Goal: Information Seeking & Learning: Learn about a topic

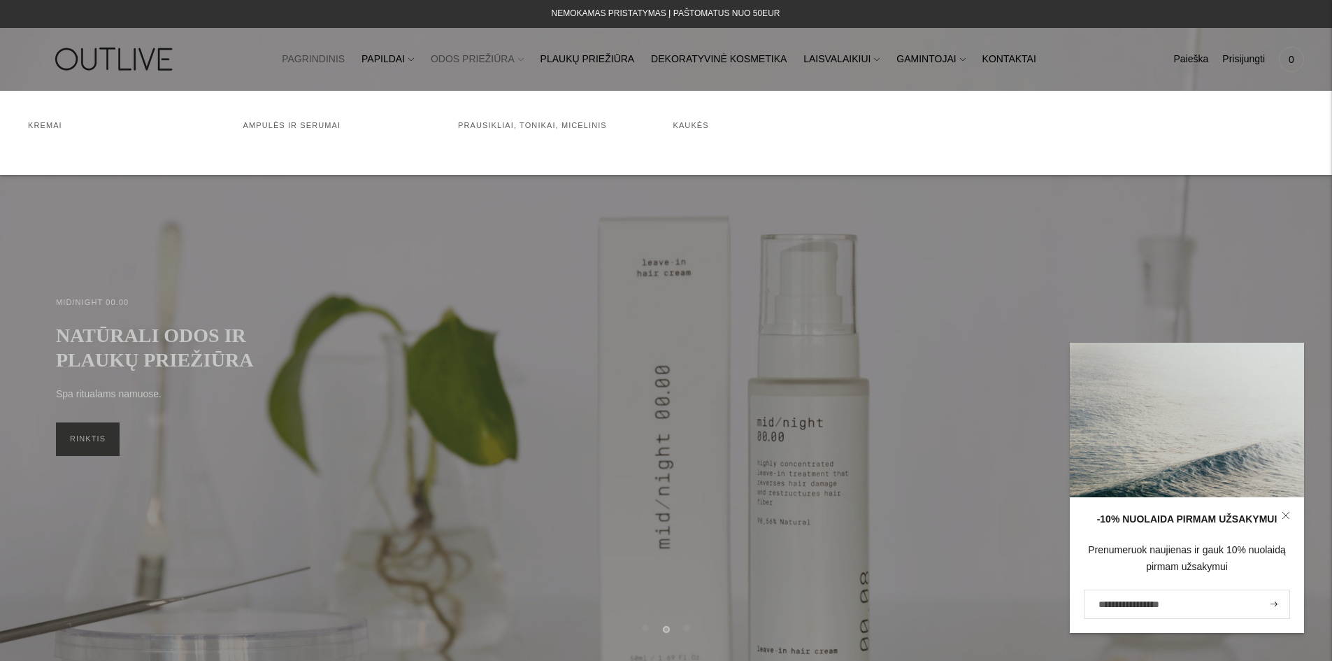
click at [494, 55] on link "ODOS PRIEŽIŪRA" at bounding box center [477, 59] width 93 height 31
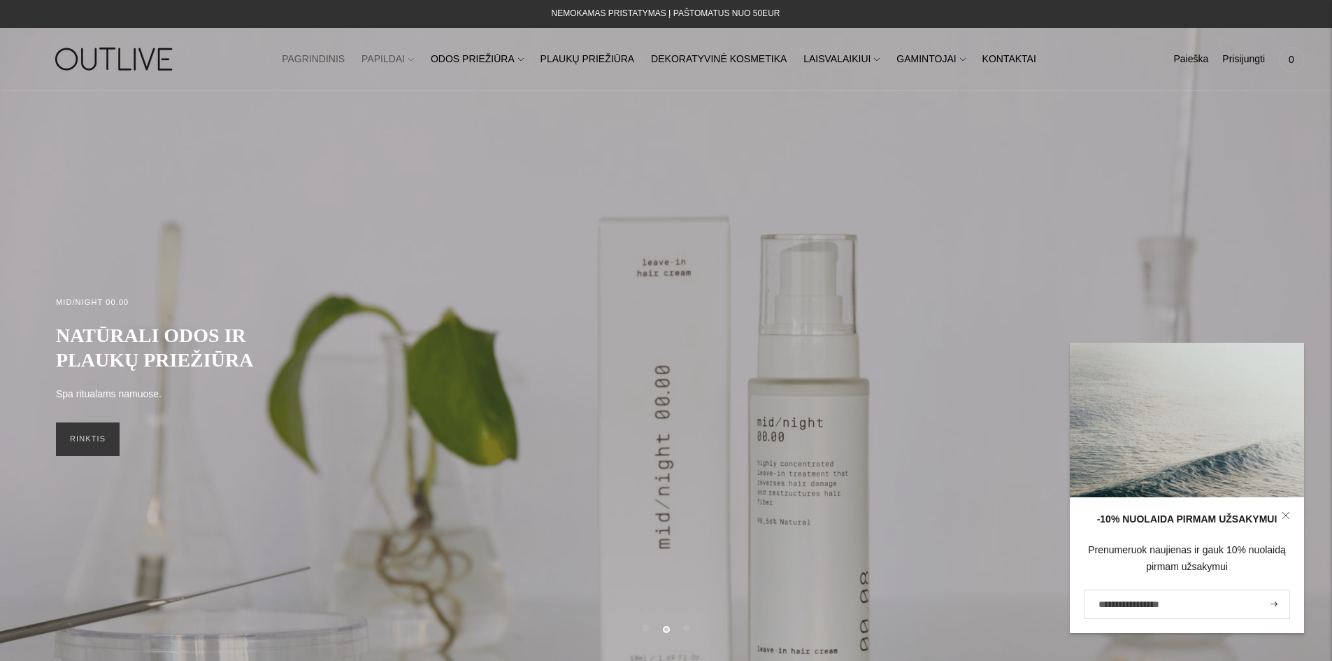
drag, startPoint x: 494, startPoint y: 55, endPoint x: 400, endPoint y: 57, distance: 93.7
click at [400, 57] on ul "PAGRINDINIS PAPILDAI Visi papildai Antioksidantai Dirbantiems ofise Ekologiška …" at bounding box center [659, 59] width 755 height 31
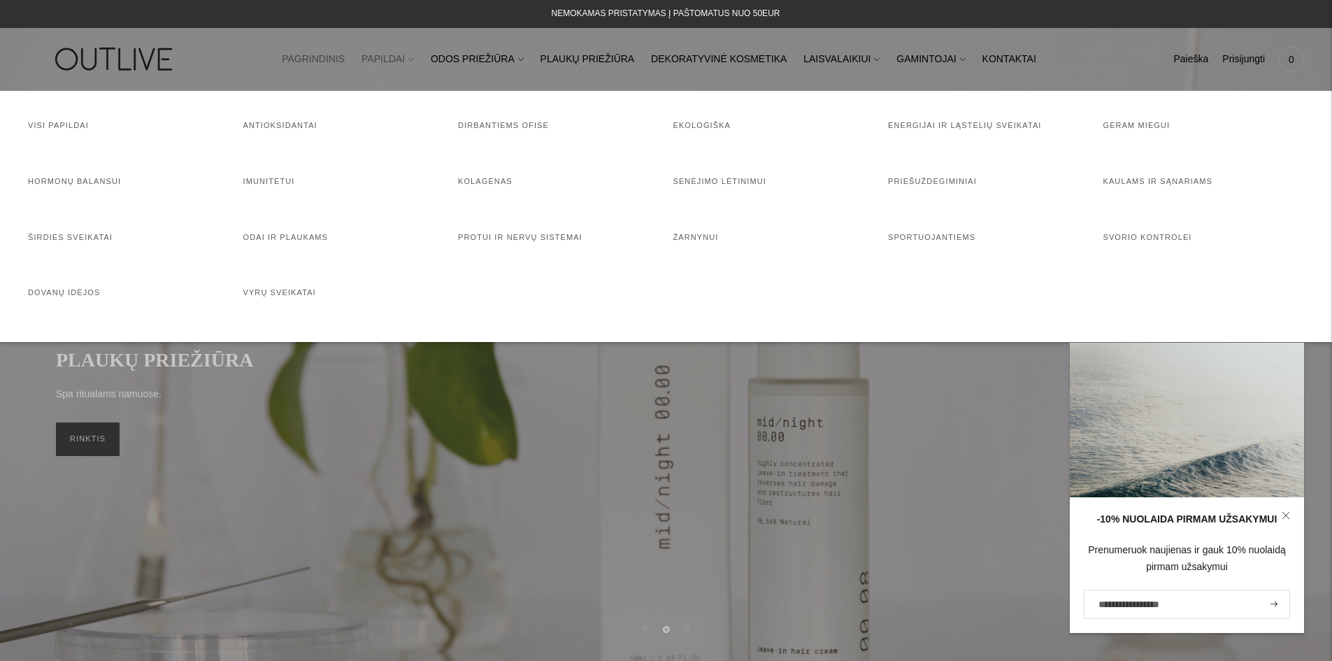
click at [400, 57] on link "PAPILDAI" at bounding box center [388, 59] width 52 height 31
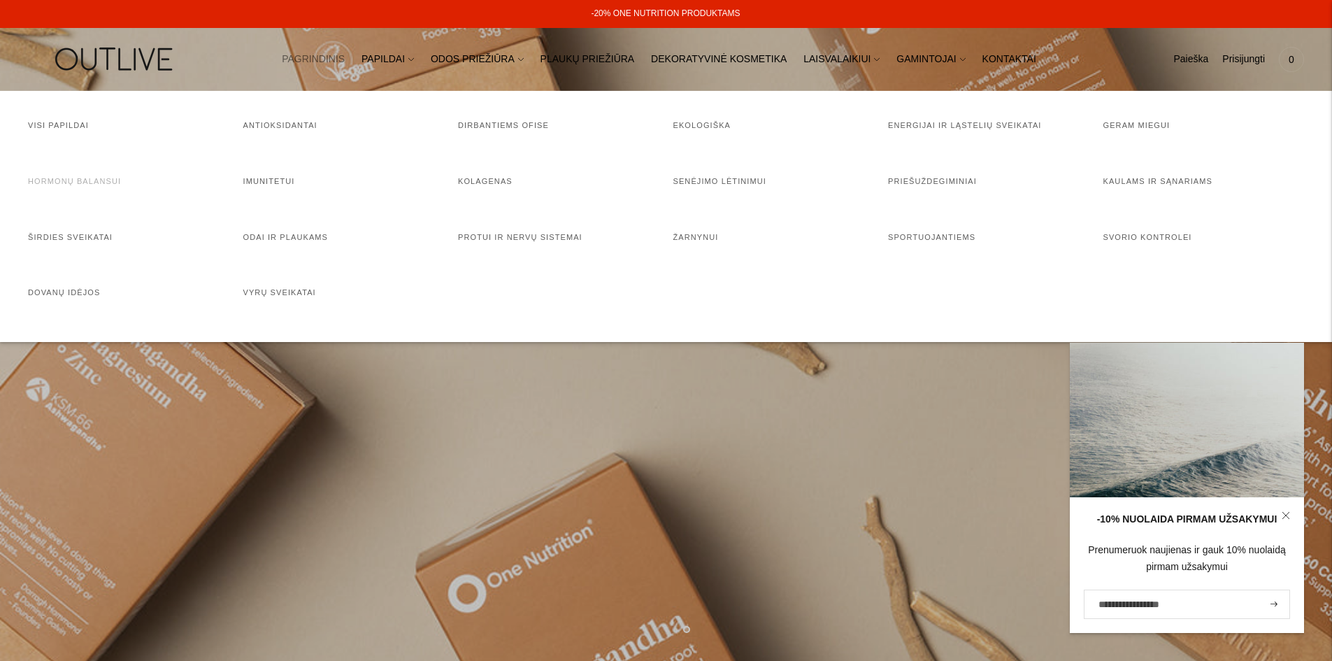
click at [72, 182] on link "Hormonų balansui" at bounding box center [74, 181] width 93 height 8
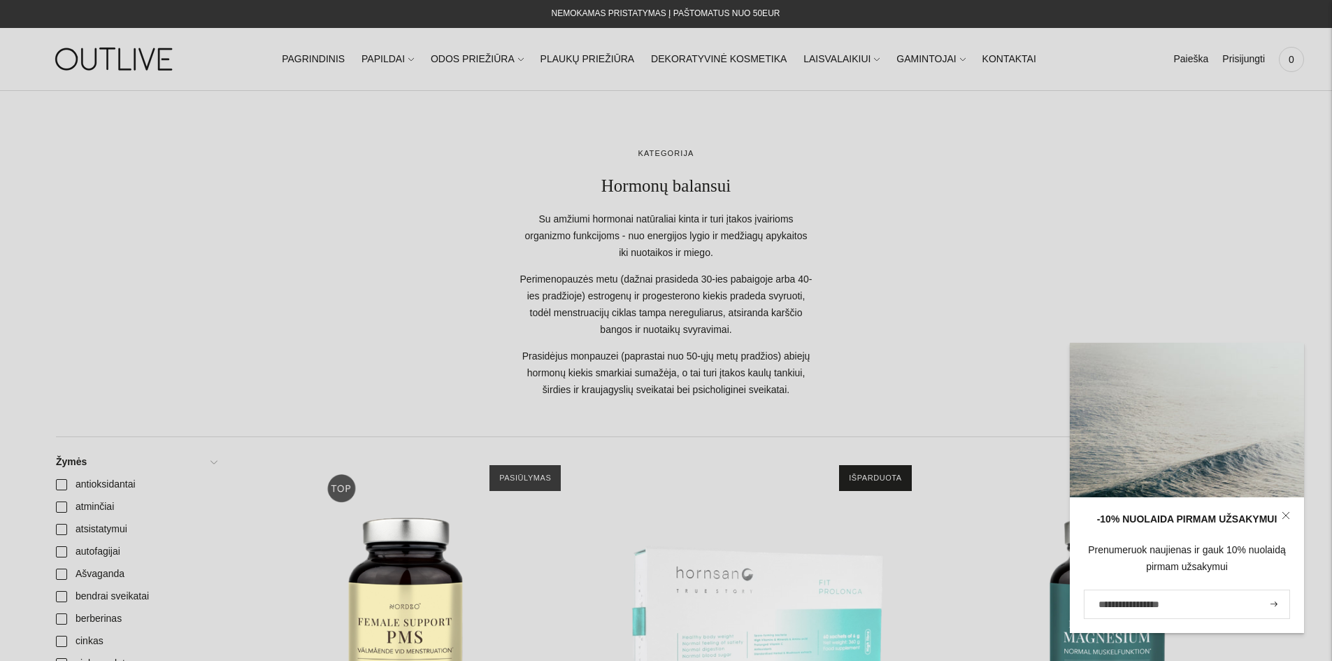
click at [1117, 597] on label "El. pašto adresas" at bounding box center [1130, 589] width 71 height 17
click at [1117, 597] on input "El. pašto adresas" at bounding box center [1187, 604] width 206 height 29
click at [1117, 597] on label "El. pašto adresas" at bounding box center [1130, 589] width 71 height 17
click at [1117, 597] on input "El. pašto adresas" at bounding box center [1187, 604] width 206 height 29
type input "**********"
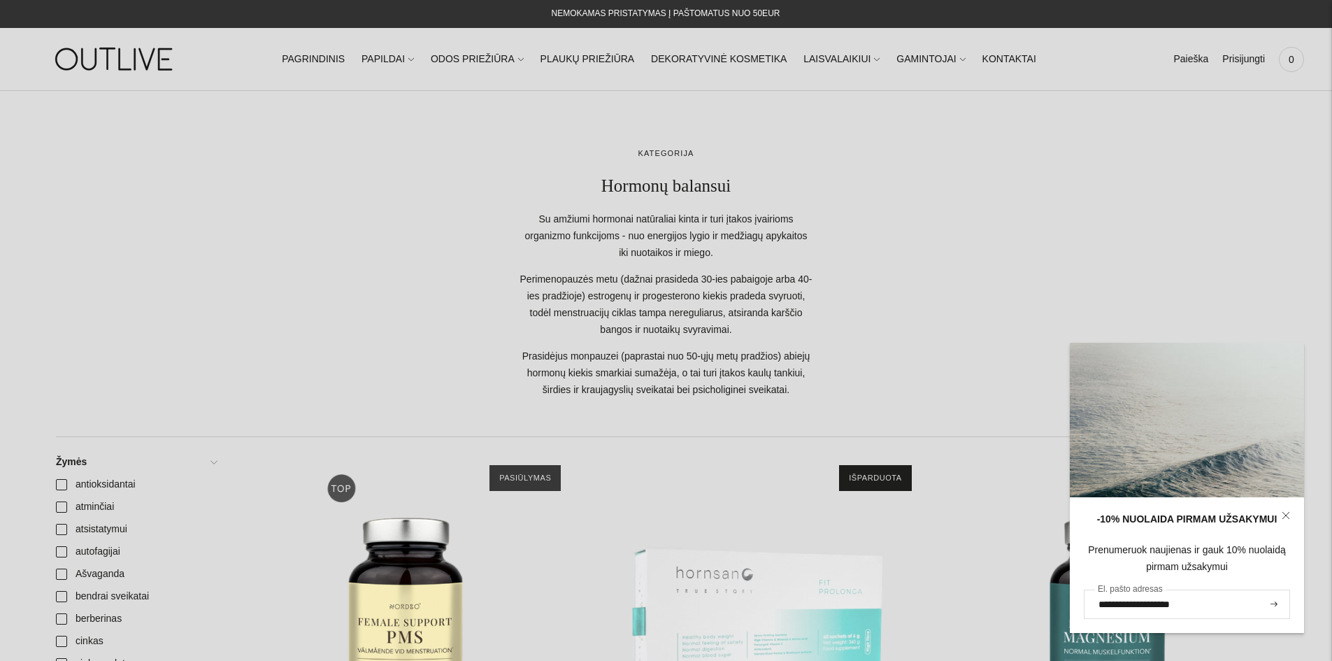
click at [1266, 591] on button "submit" at bounding box center [1273, 604] width 15 height 27
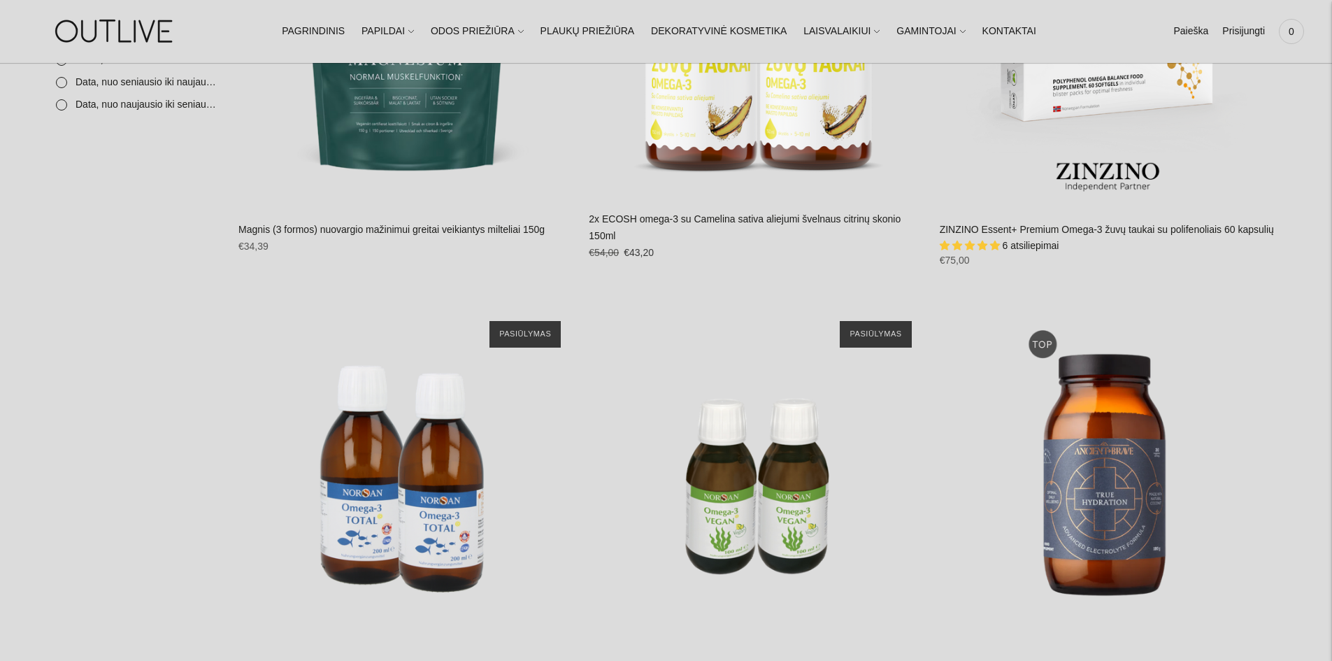
scroll to position [2064, 0]
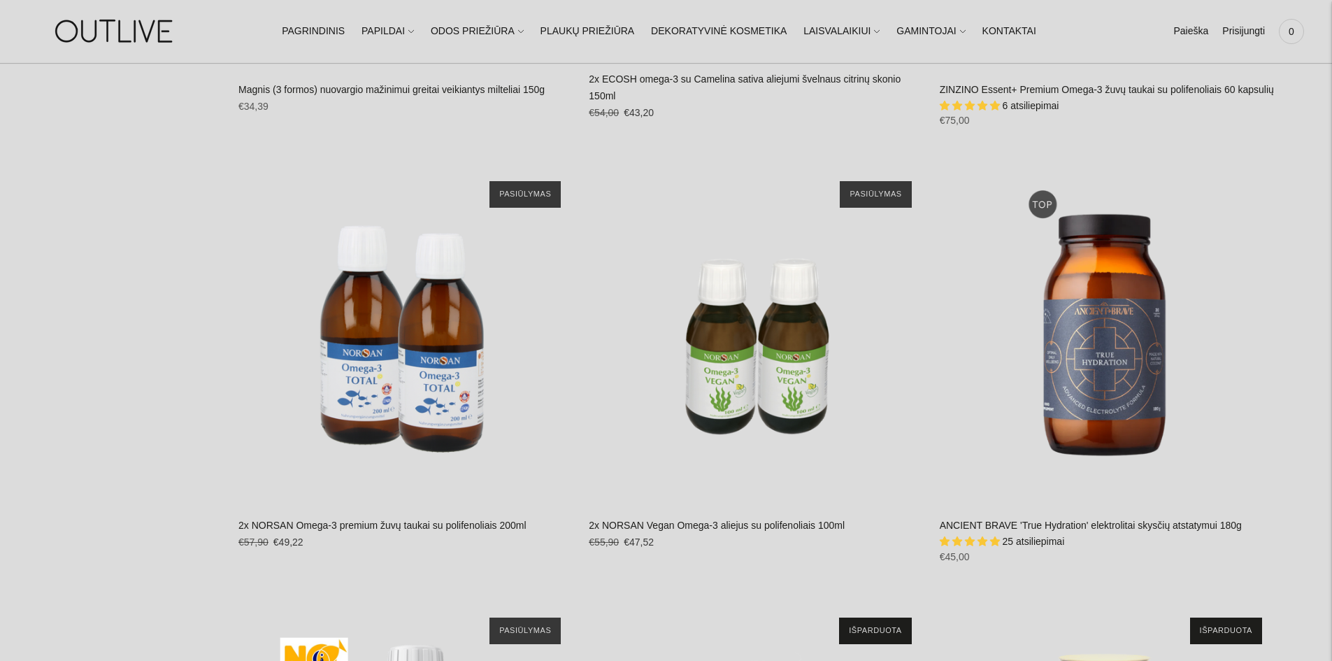
drag, startPoint x: 222, startPoint y: 522, endPoint x: 494, endPoint y: 570, distance: 276.3
click at [494, 570] on div "**********" at bounding box center [406, 371] width 336 height 408
drag, startPoint x: 235, startPoint y: 524, endPoint x: 526, endPoint y: 530, distance: 291.0
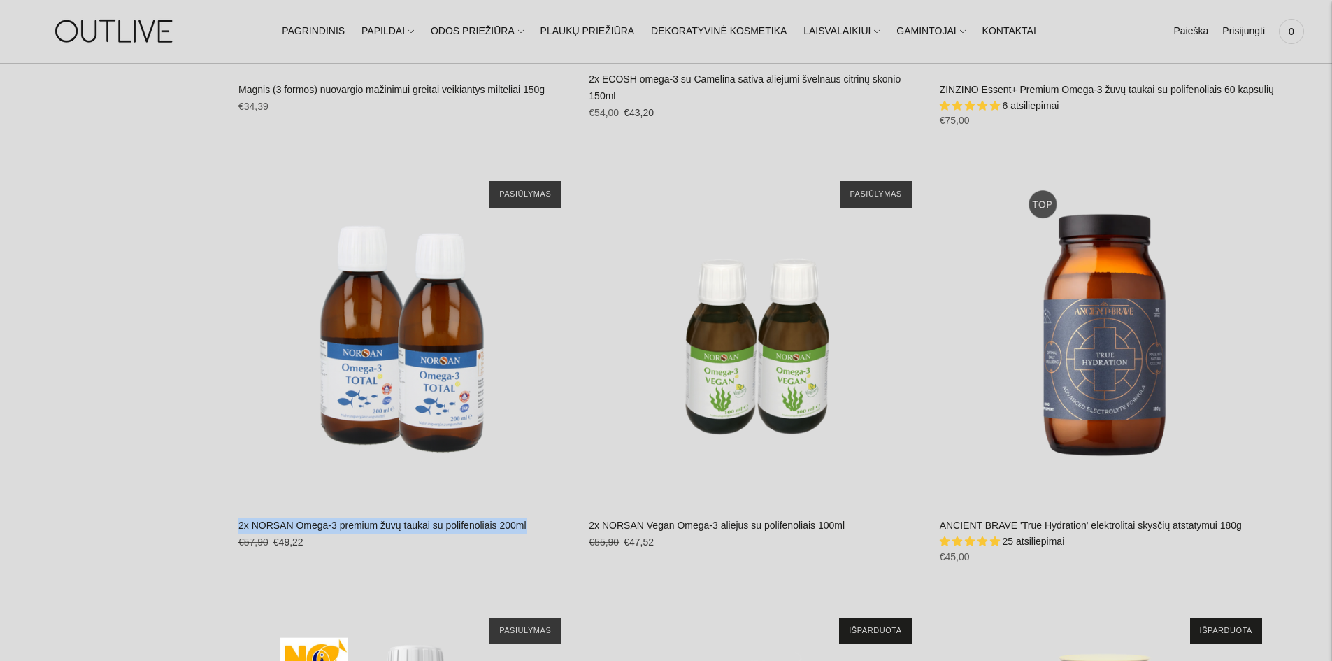
copy link "2x NORSAN Omega-3 premium žuvų taukai su polifenoliais 200ml"
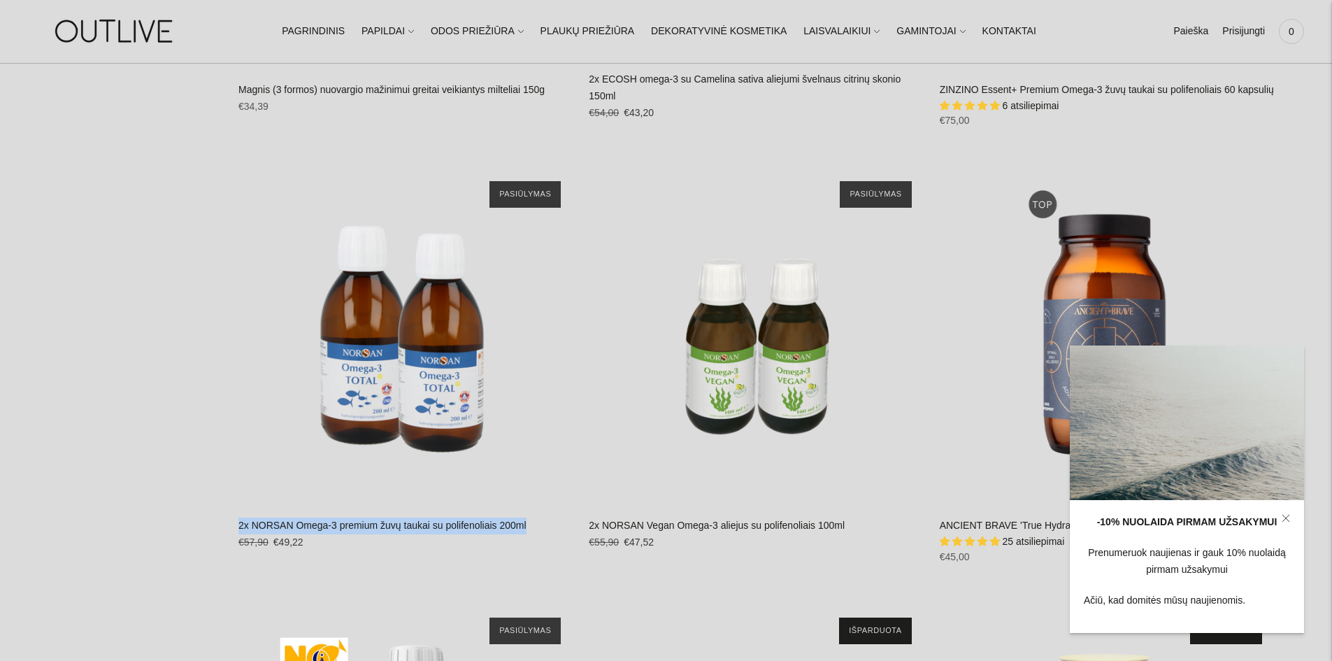
click at [1286, 517] on icon at bounding box center [1286, 518] width 8 height 8
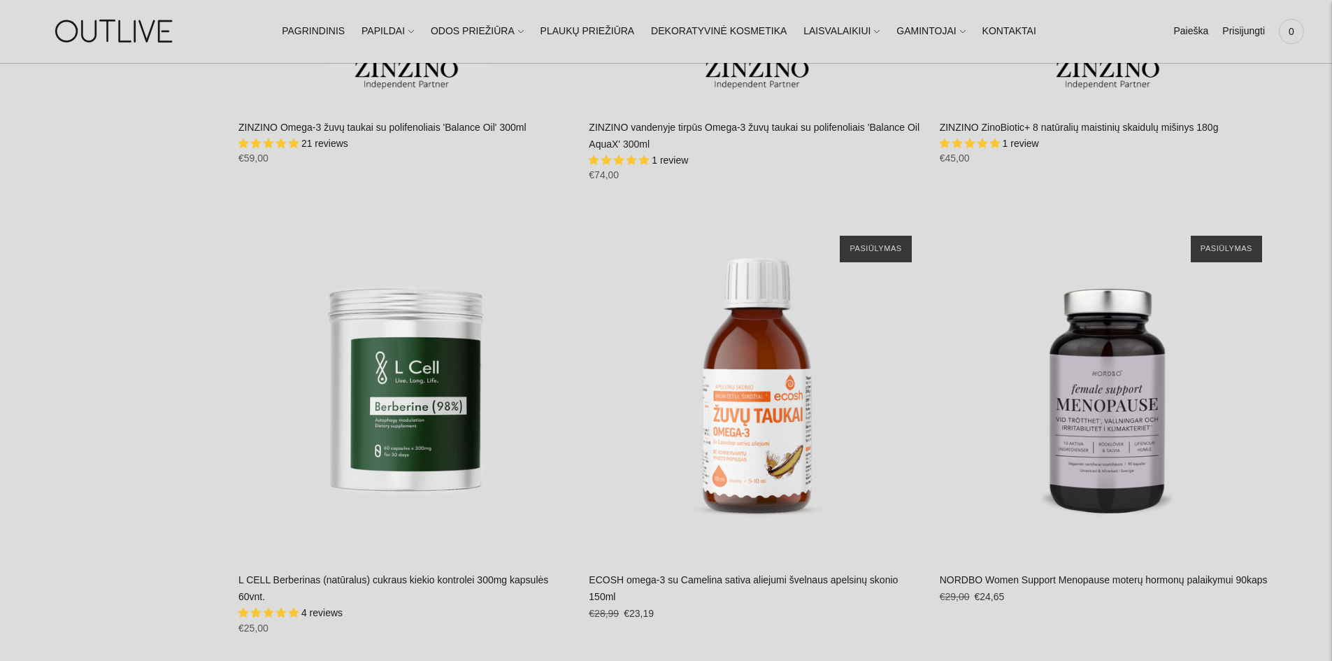
scroll to position [4688, 0]
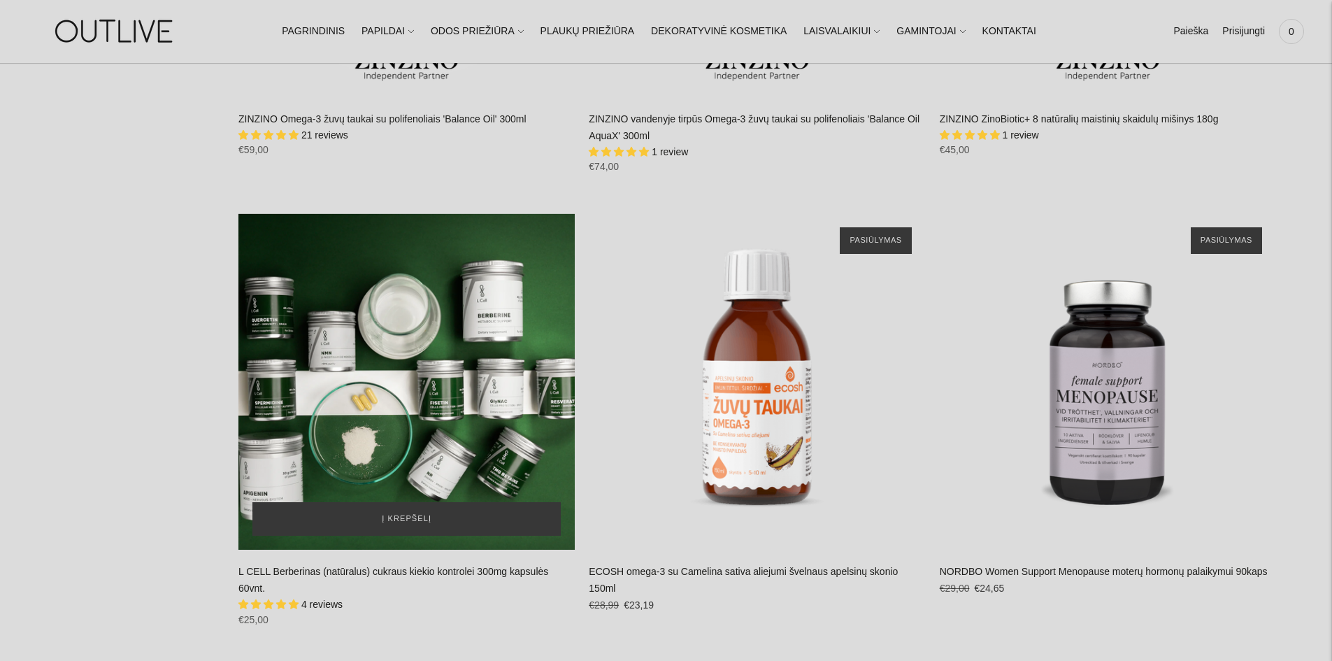
click at [413, 362] on div "L CELL Berberinas (natūralus) cukraus kiekio kontrolei 300mg kapsulės 60vnt.\a" at bounding box center [406, 381] width 336 height 336
click at [405, 312] on div "L CELL Berberinas (natūralus) cukraus kiekio kontrolei 300mg kapsulės 60vnt.\a" at bounding box center [406, 381] width 336 height 336
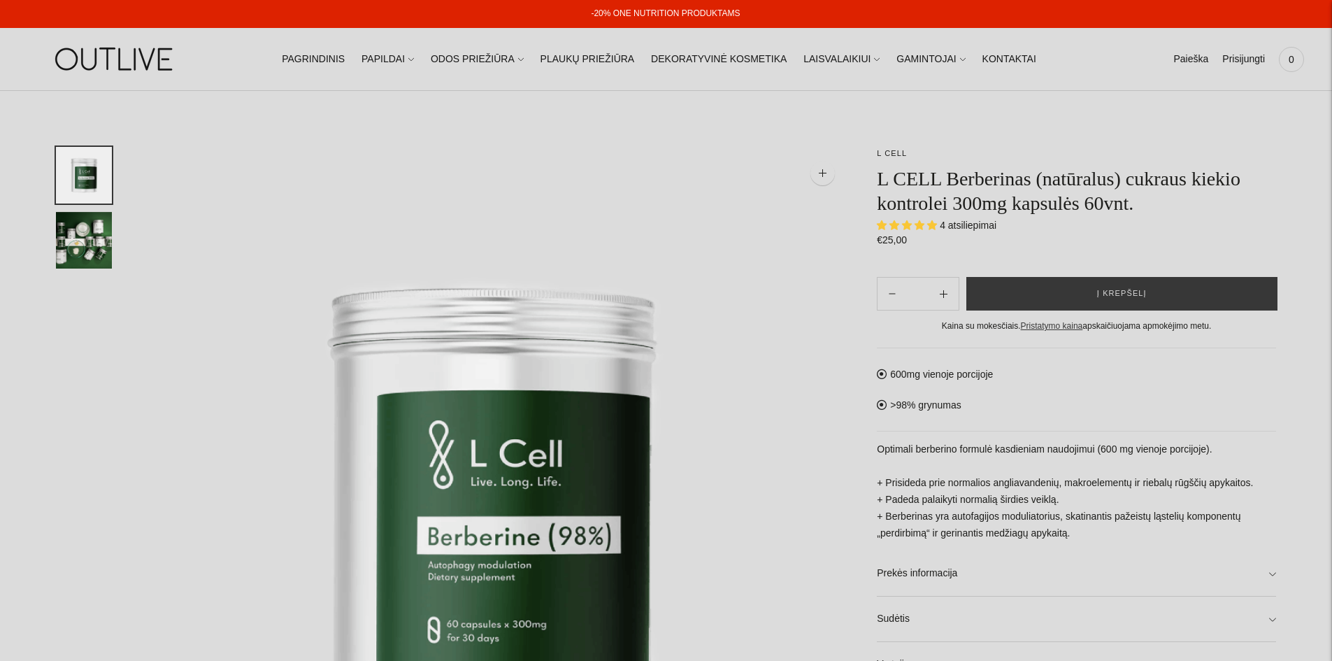
select select "**********"
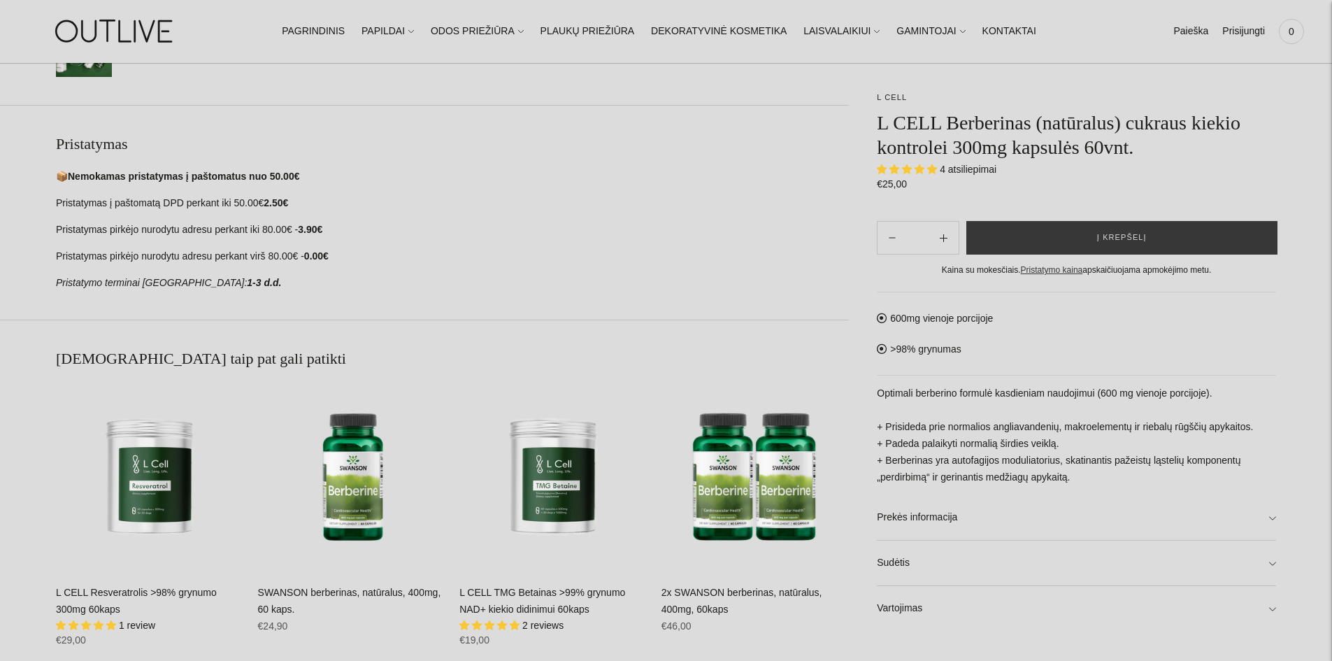
scroll to position [785, 0]
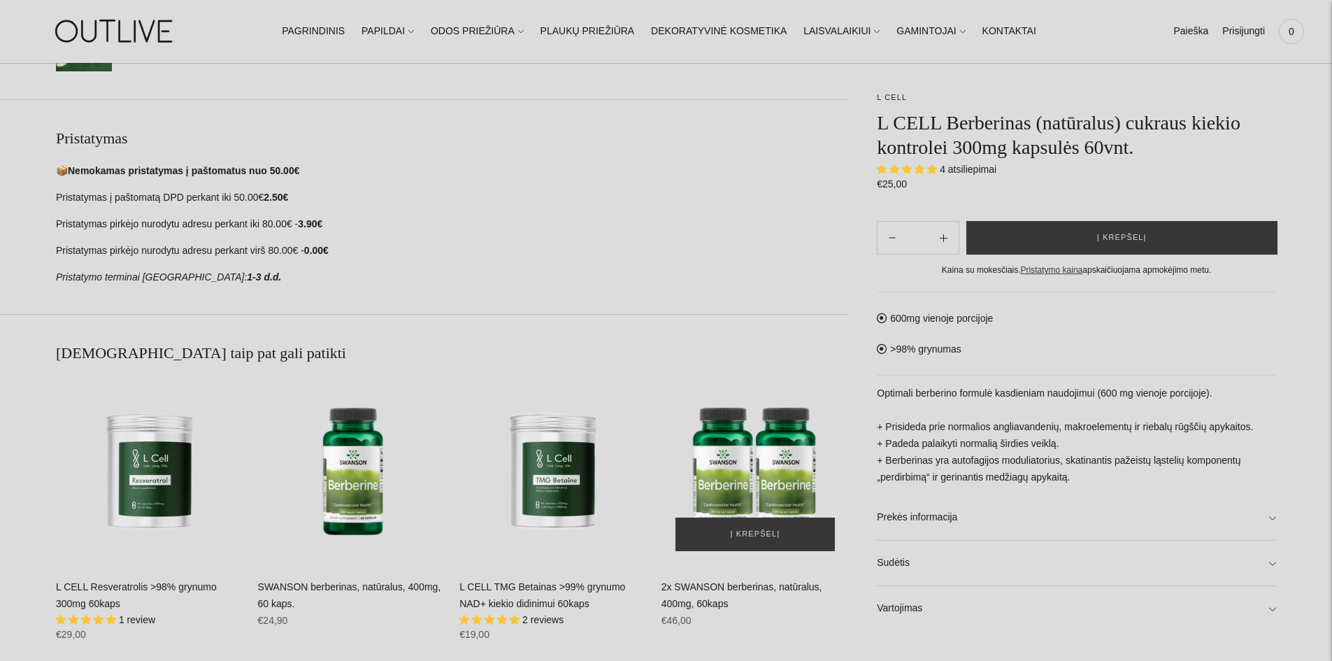
click at [744, 460] on img "2x SWANSON berberinas, natūralus, 400mg, 60kaps\a" at bounding box center [756, 471] width 188 height 188
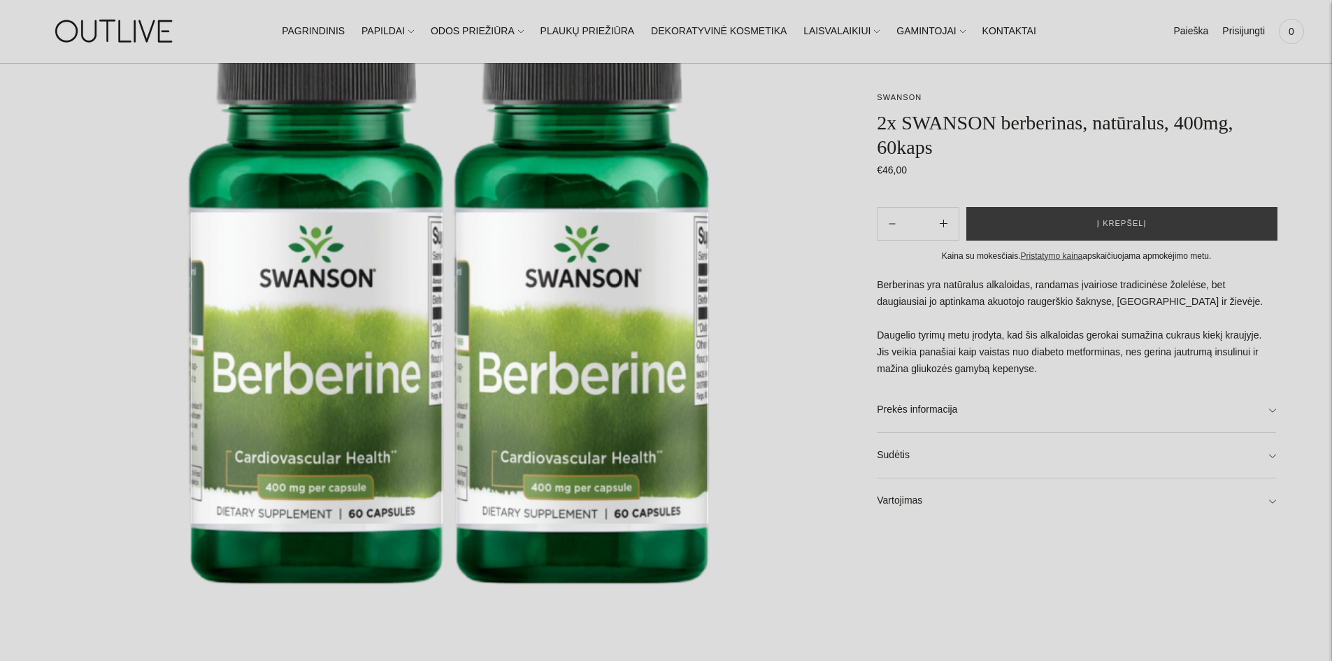
scroll to position [223, 0]
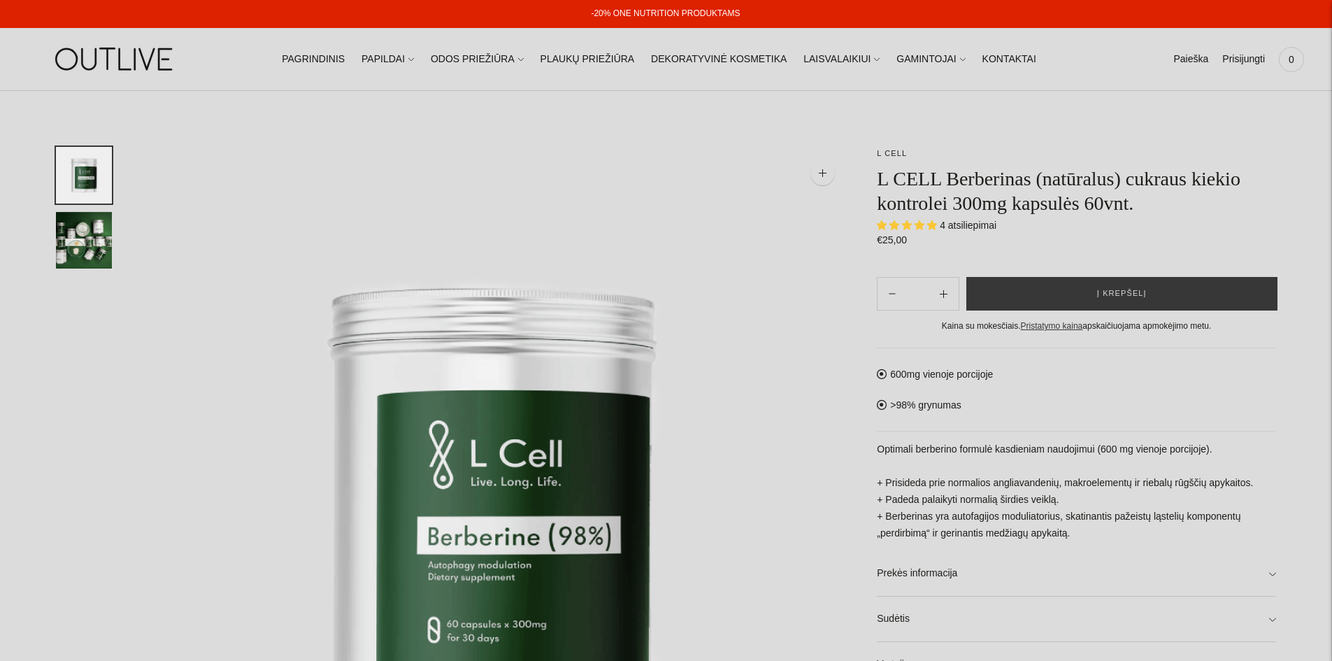
select select "**********"
click at [980, 620] on link "Sudėtis" at bounding box center [1076, 619] width 399 height 45
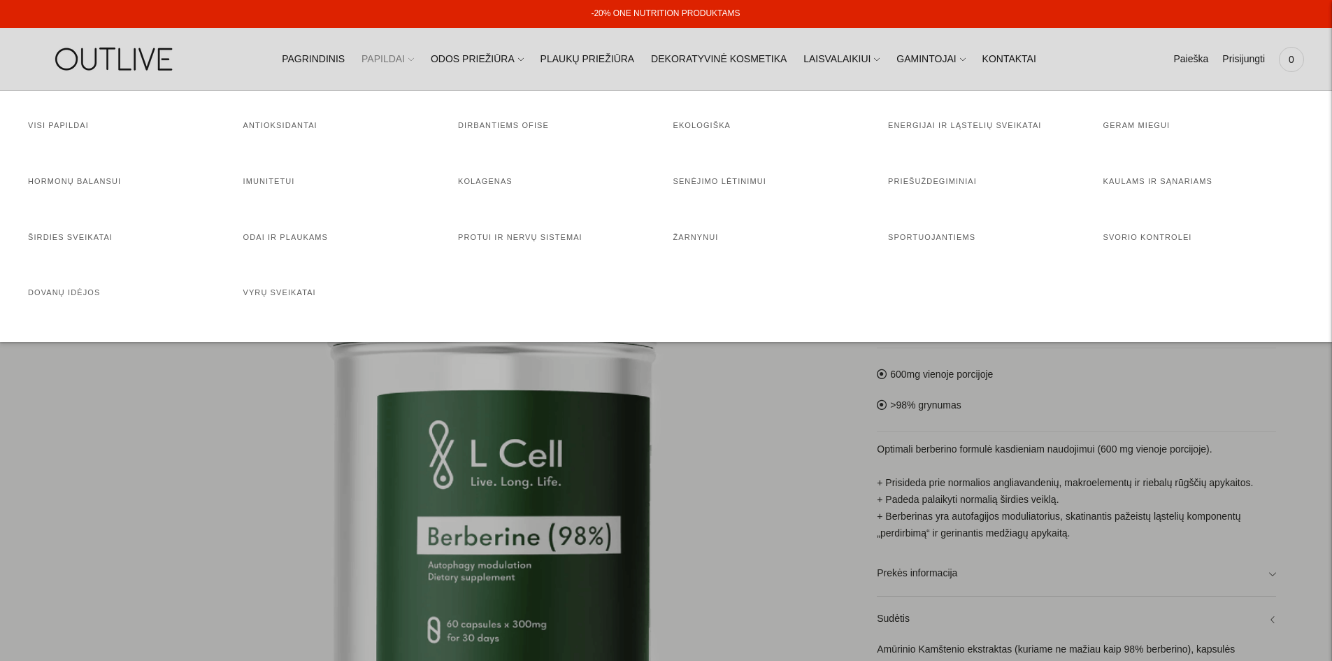
click at [403, 59] on link "PAPILDAI" at bounding box center [388, 59] width 52 height 31
click at [962, 122] on link "Energijai ir ląstelių sveikatai" at bounding box center [965, 125] width 154 height 8
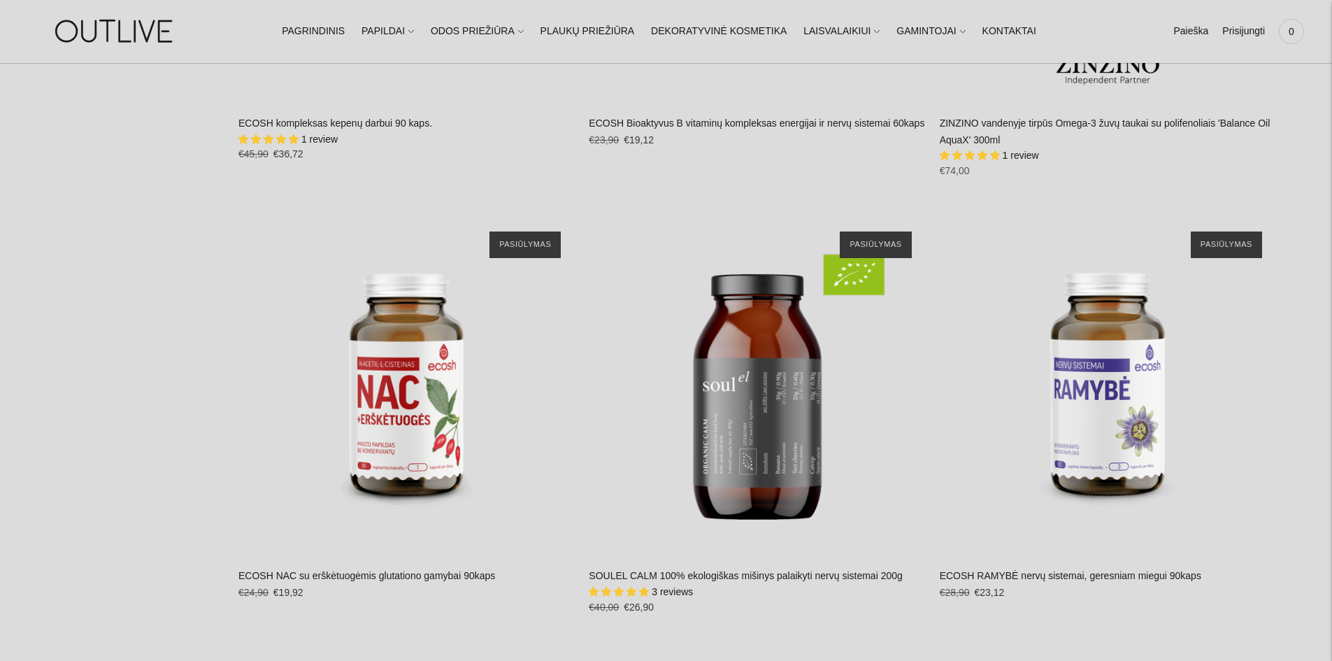
scroll to position [5706, 0]
